Goal: Book appointment/travel/reservation

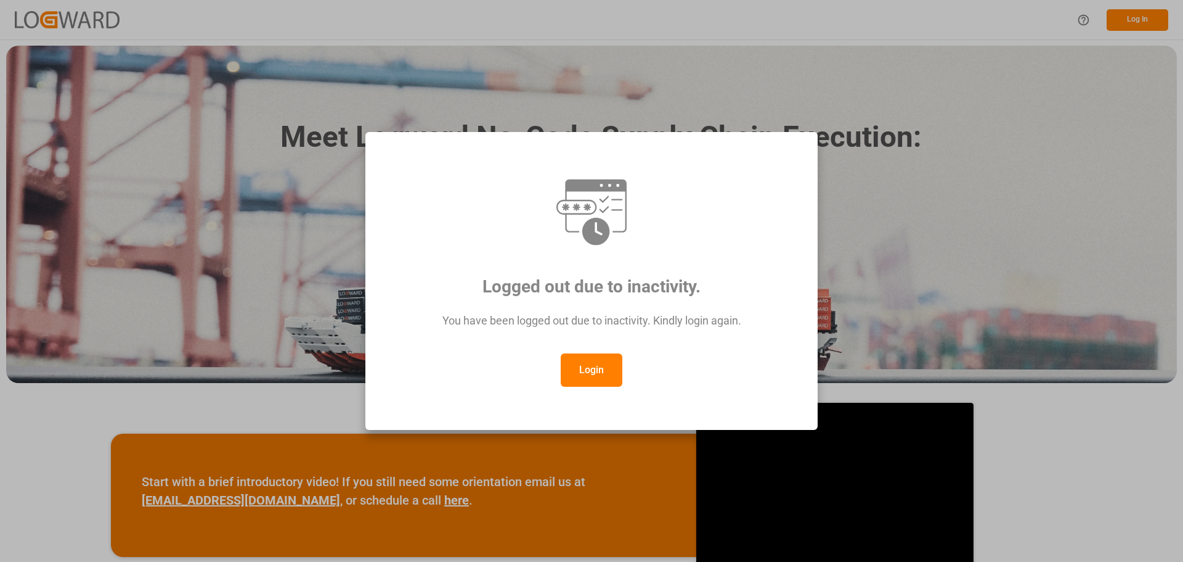
click at [587, 366] on button "Login" at bounding box center [592, 369] width 62 height 33
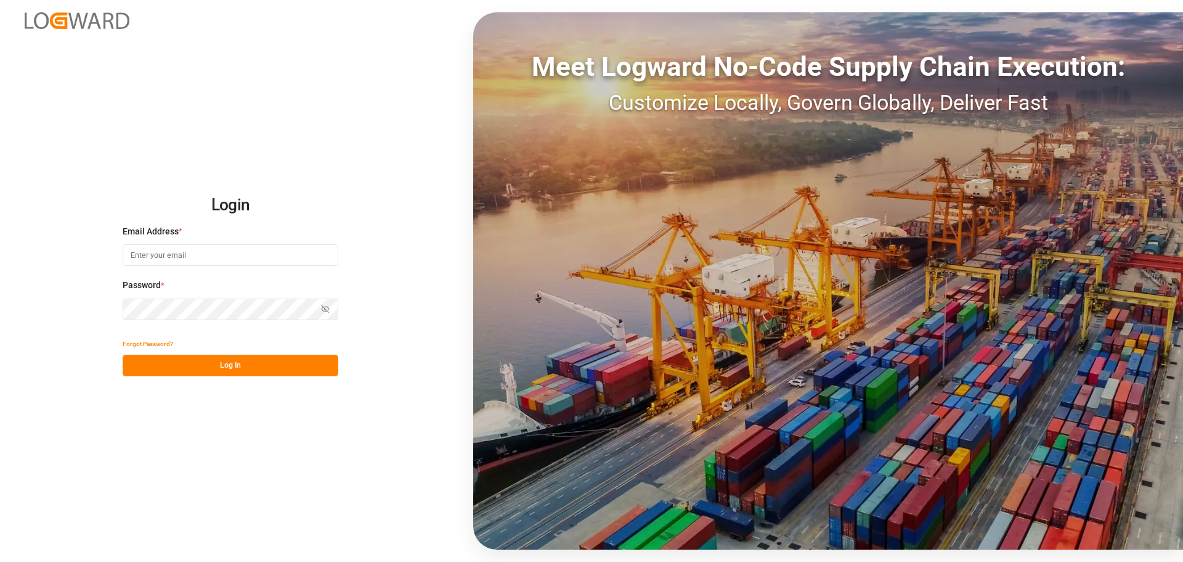
click at [147, 251] on input at bounding box center [231, 255] width 216 height 22
type input "[PERSON_NAME][EMAIL_ADDRESS][DOMAIN_NAME]"
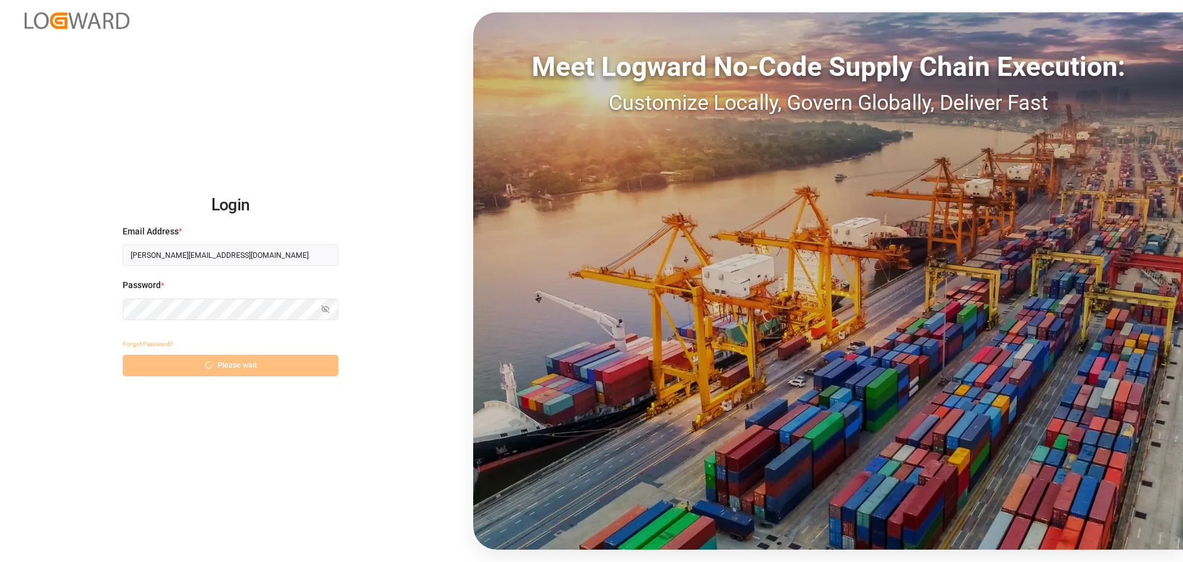
click at [275, 371] on button "Please wait" at bounding box center [231, 365] width 216 height 22
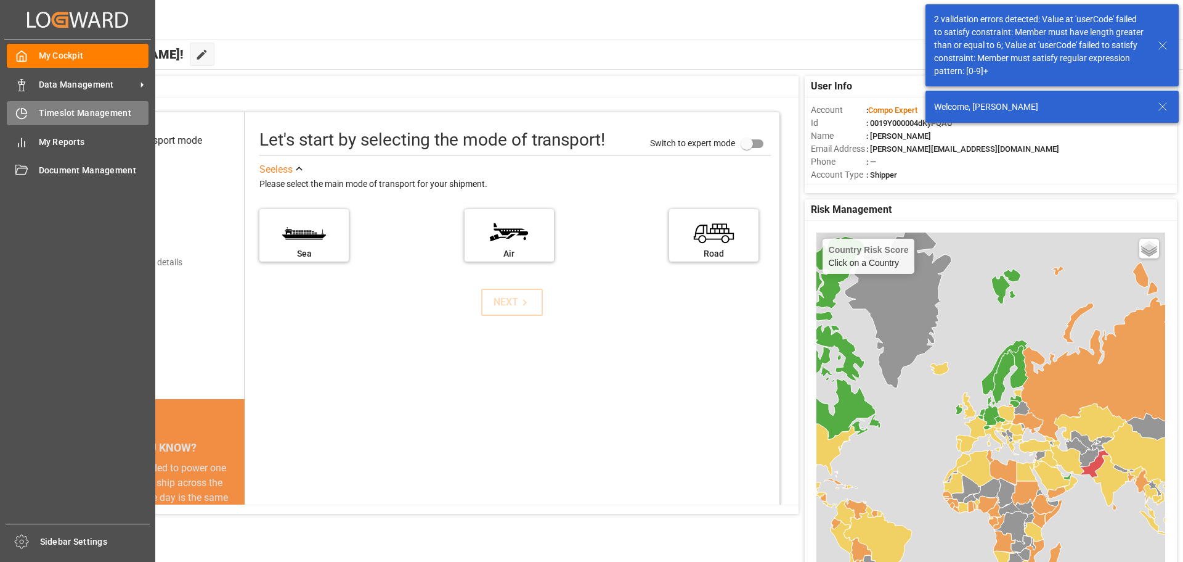
click at [74, 113] on span "Timeslot Management" at bounding box center [94, 113] width 110 height 13
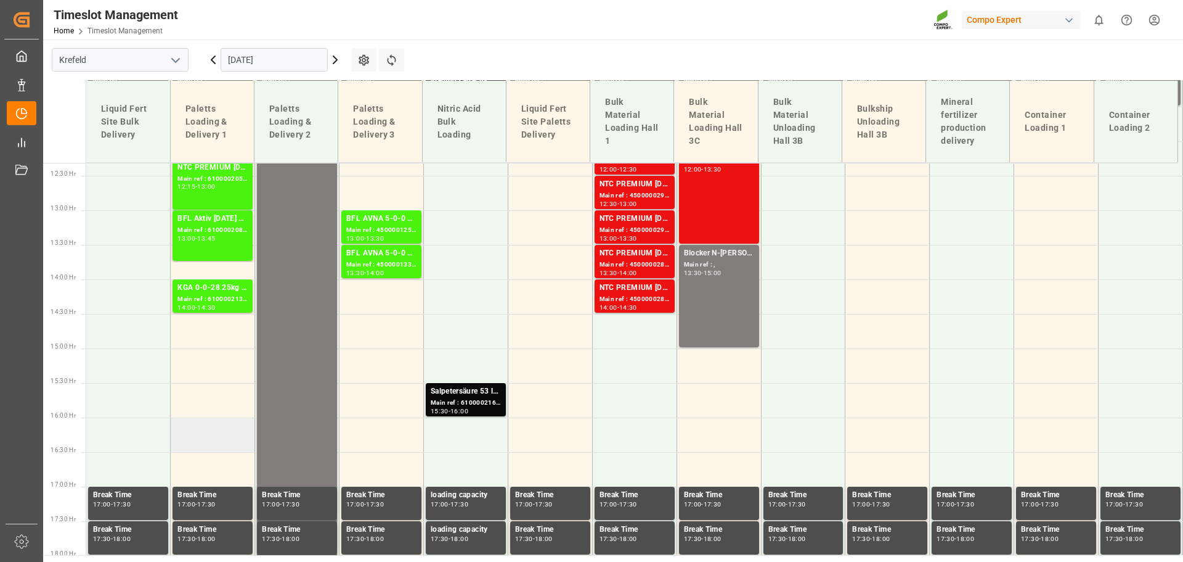
scroll to position [820, 0]
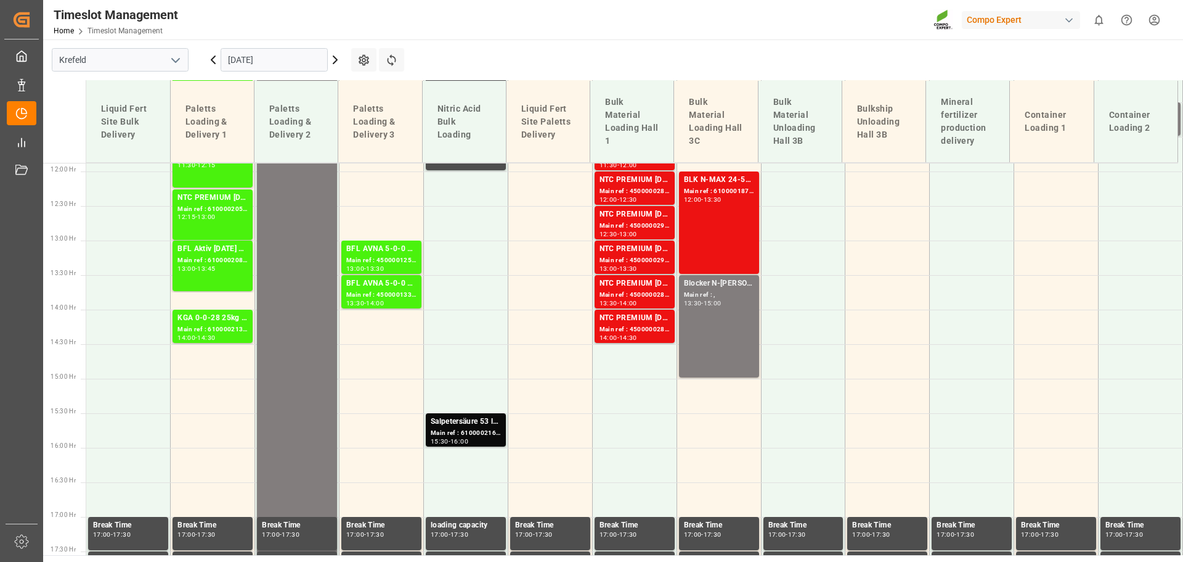
click at [333, 60] on icon at bounding box center [335, 59] width 15 height 15
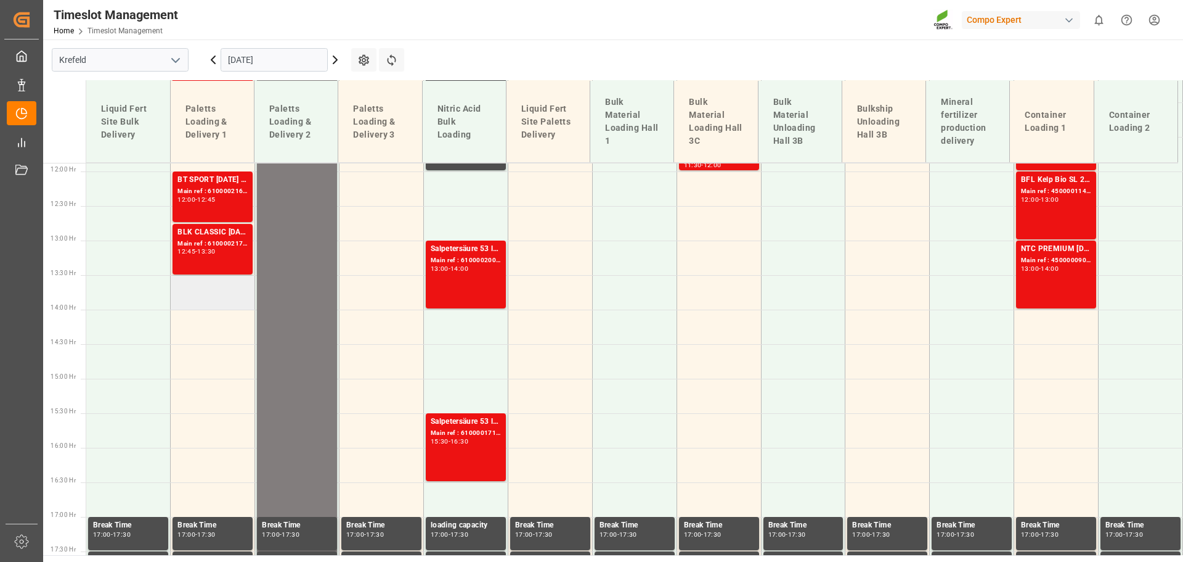
click at [208, 296] on td at bounding box center [213, 292] width 84 height 35
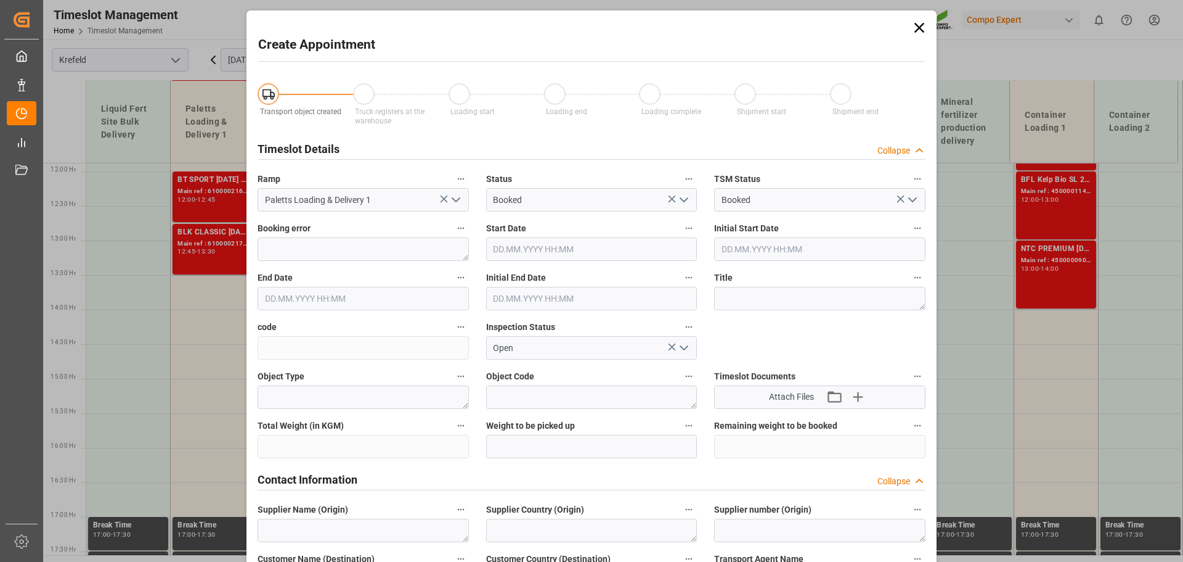
type input "[DATE] 13:30"
type input "[DATE] 14:00"
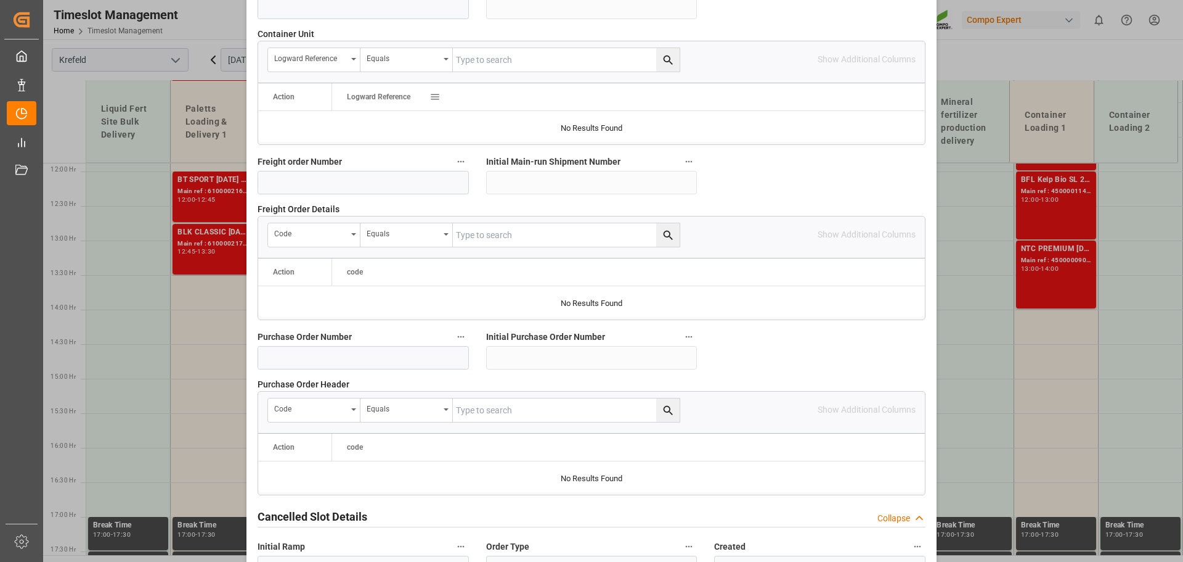
scroll to position [1109, 0]
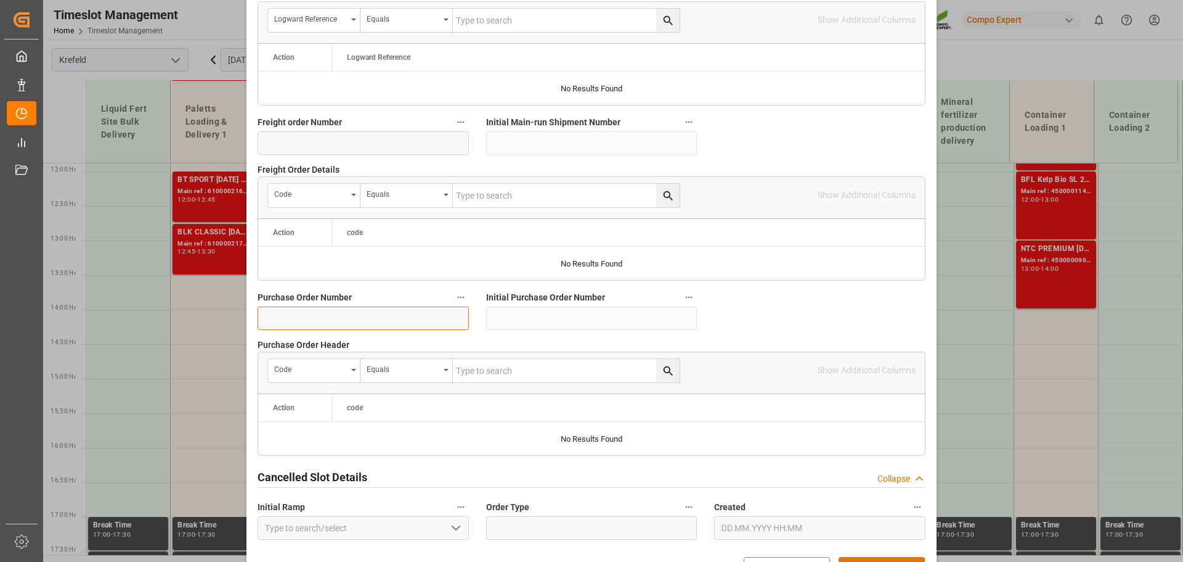
click at [291, 320] on input at bounding box center [363, 317] width 211 height 23
type input "6"
type input "8"
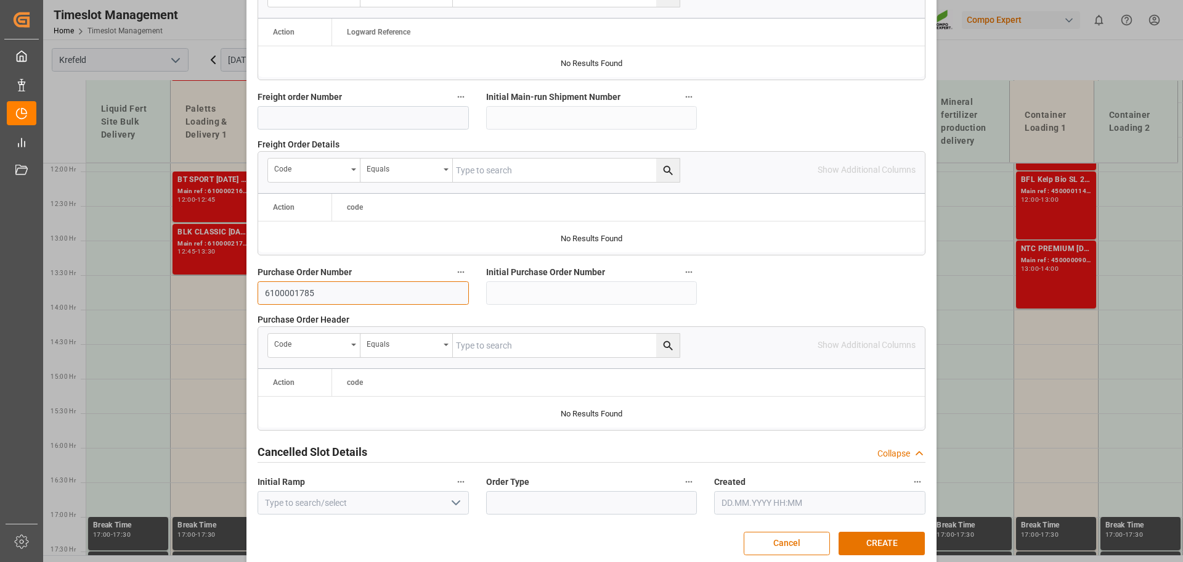
scroll to position [1149, 0]
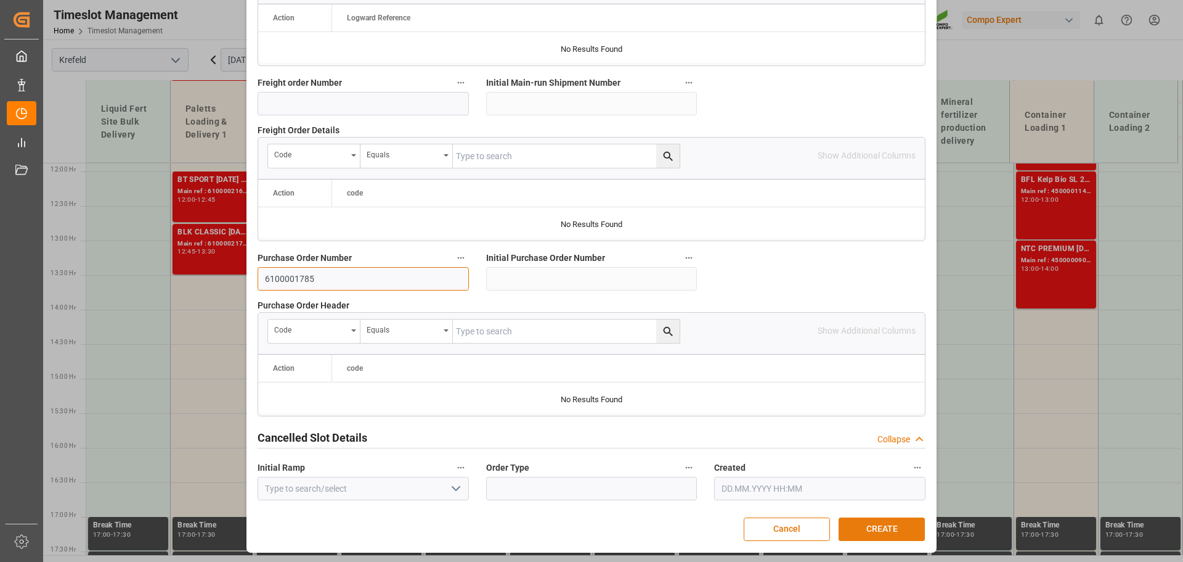
type input "6100001785"
click at [886, 524] on button "CREATE" at bounding box center [882, 528] width 86 height 23
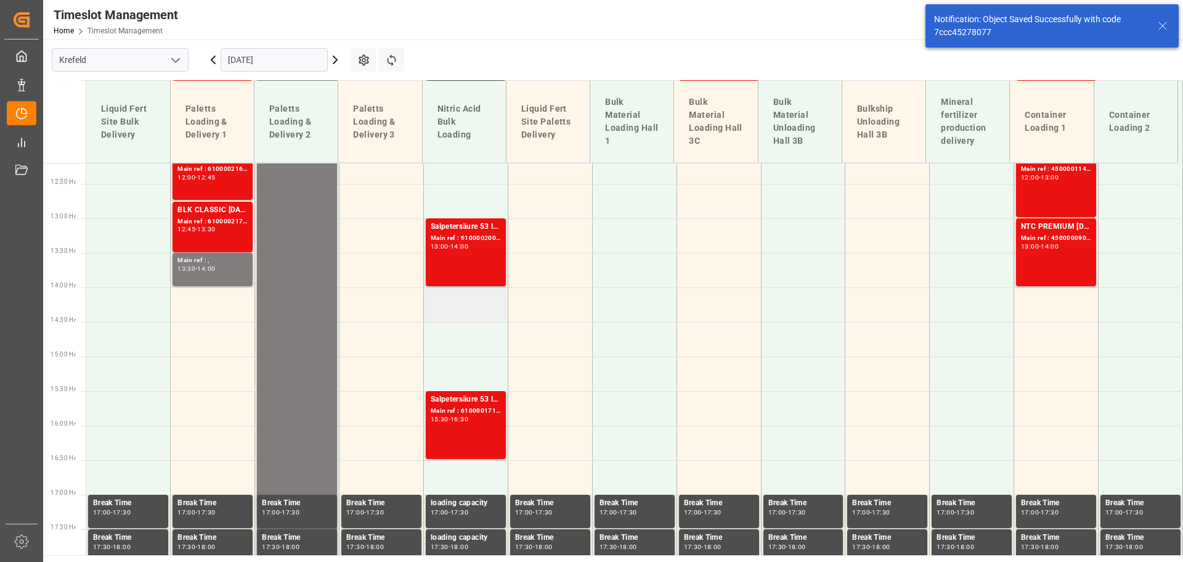
scroll to position [859, 0]
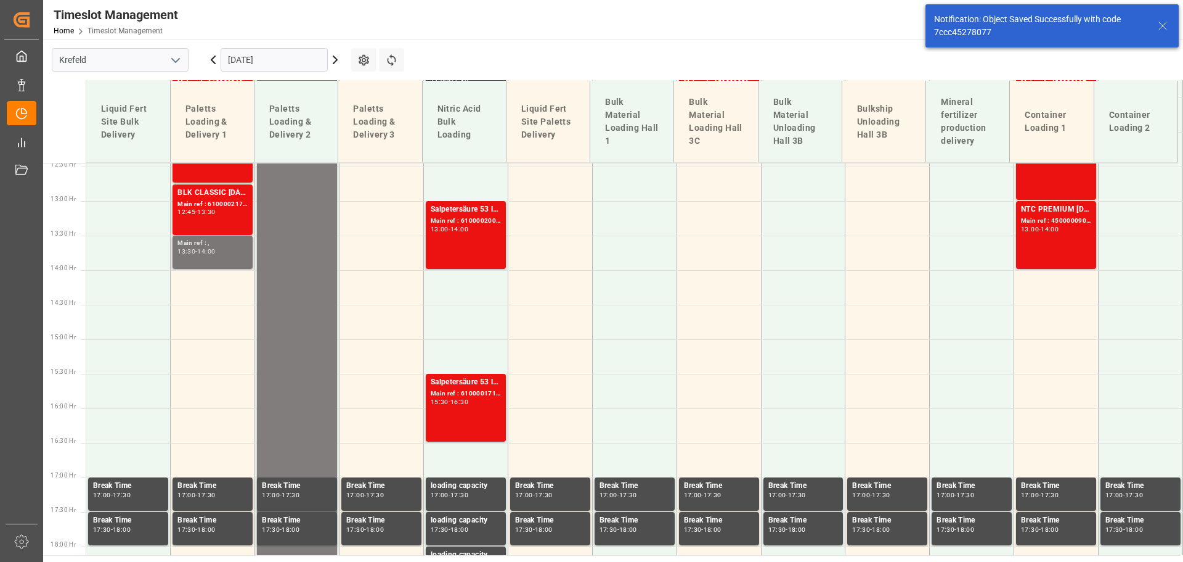
click at [202, 256] on div "Main ref : , 13:30 - 14:00" at bounding box center [213, 252] width 70 height 28
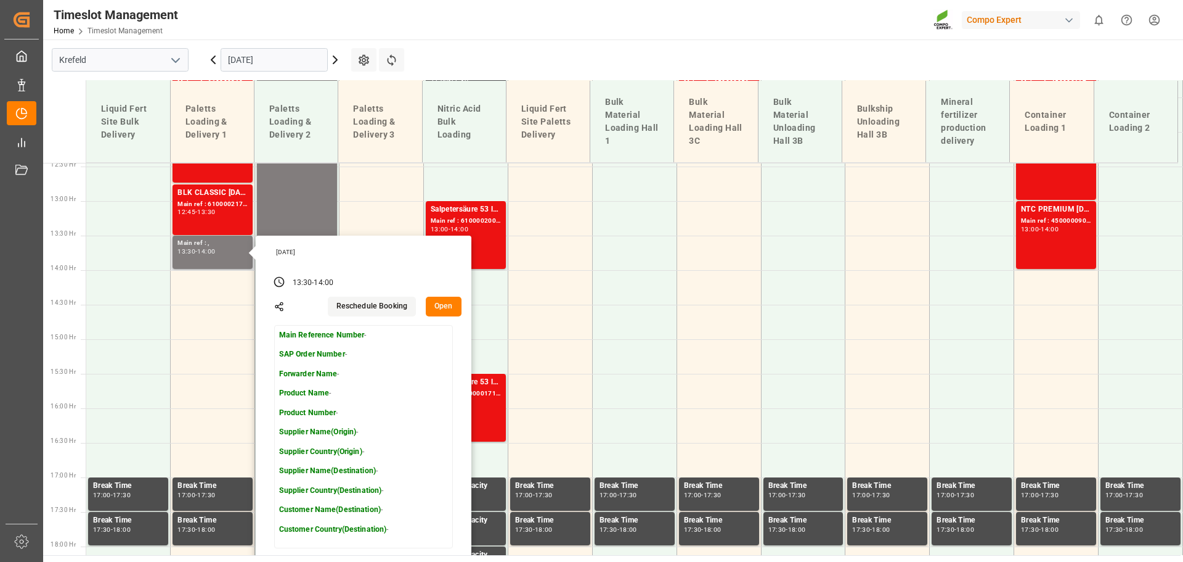
click at [443, 308] on button "Open" at bounding box center [444, 306] width 36 height 20
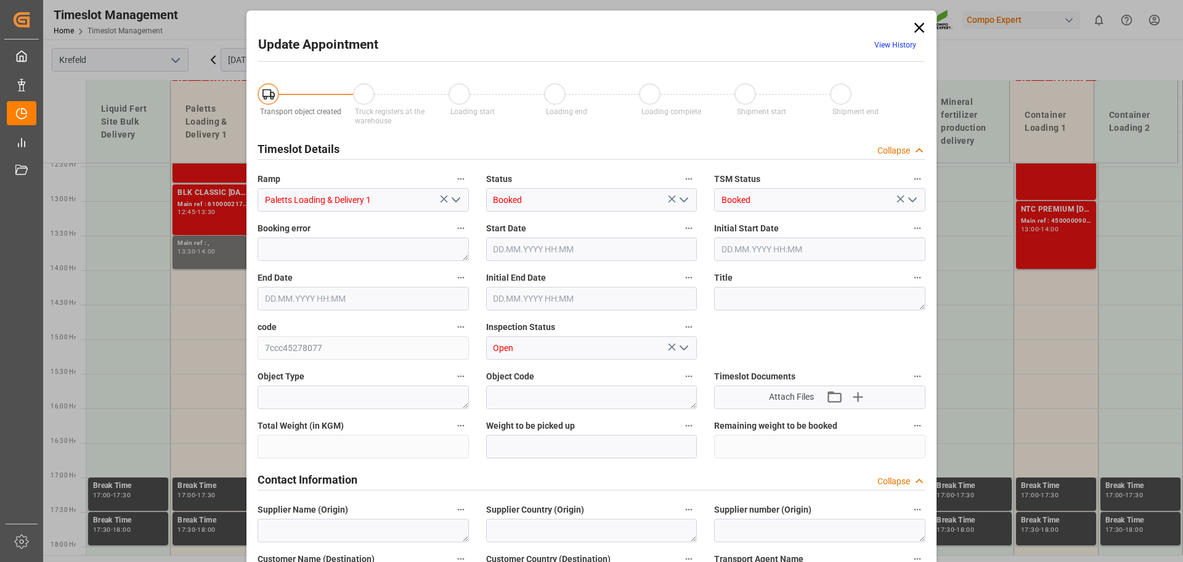
type input "[DATE] 13:30"
type input "[DATE] 14:00"
type input "[DATE] 14:03"
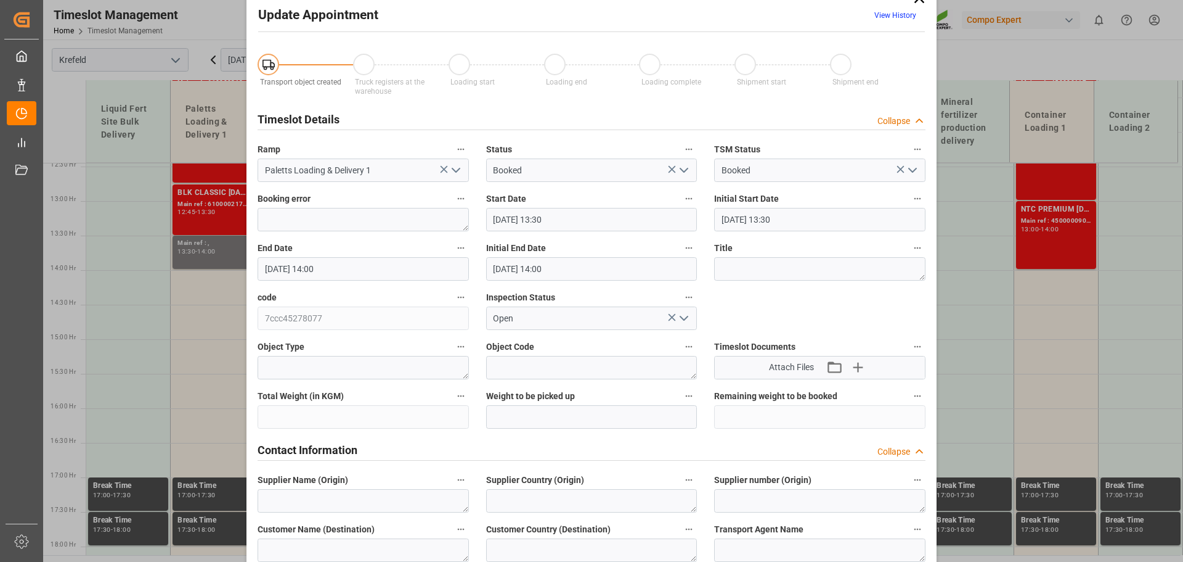
scroll to position [0, 0]
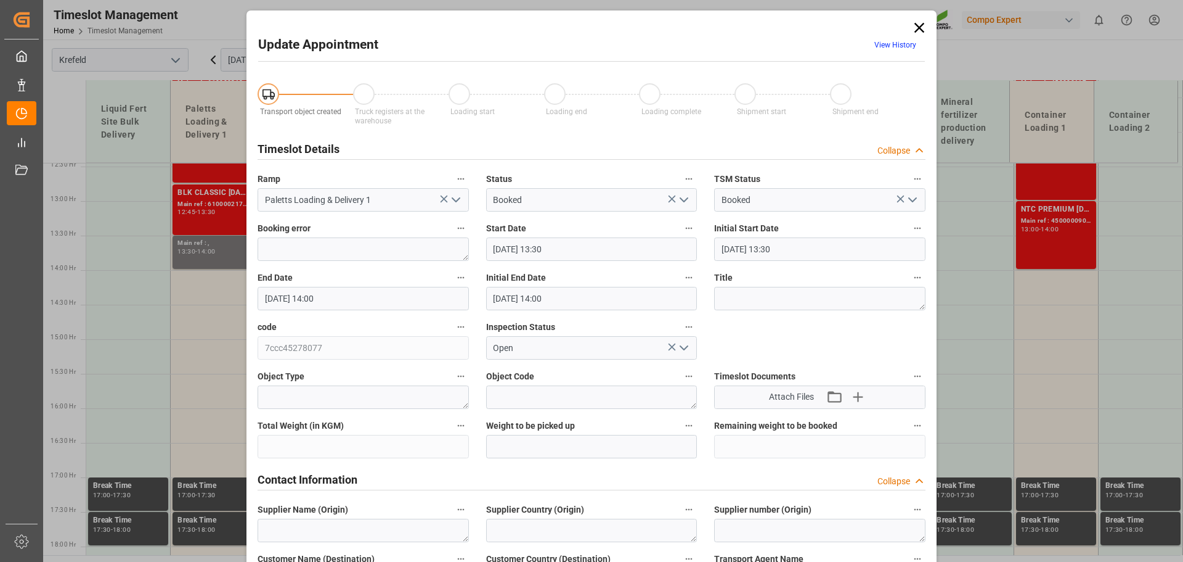
click at [917, 30] on icon at bounding box center [919, 27] width 17 height 17
